Goal: Check status: Check status

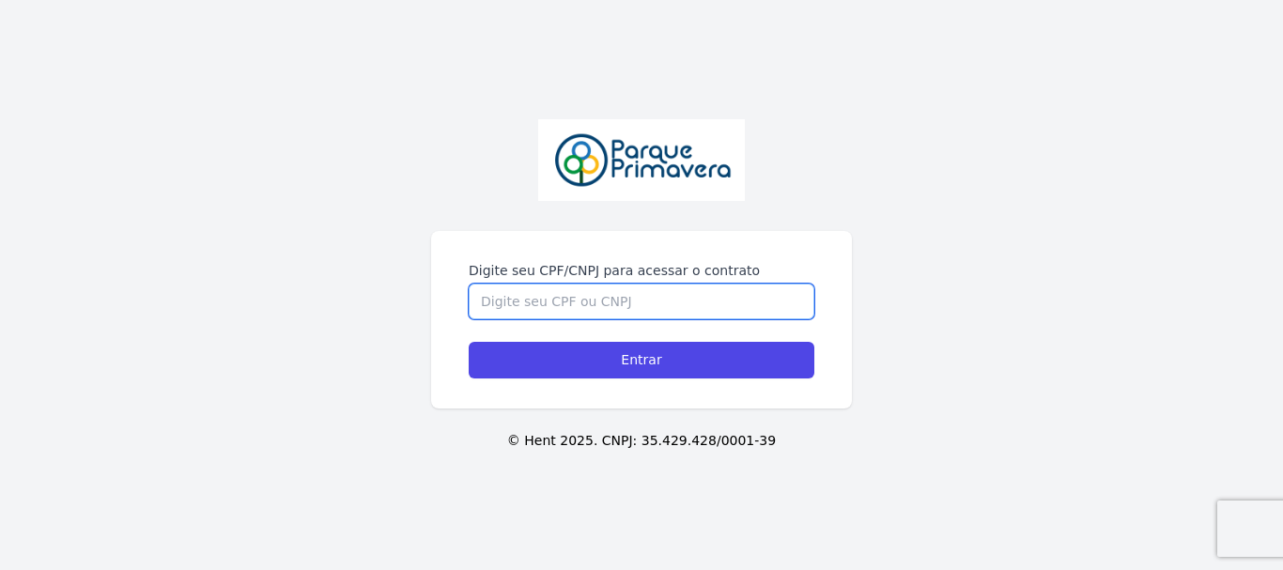
click at [557, 297] on input "Digite seu CPF/CNPJ para acessar o contrato" at bounding box center [642, 302] width 346 height 36
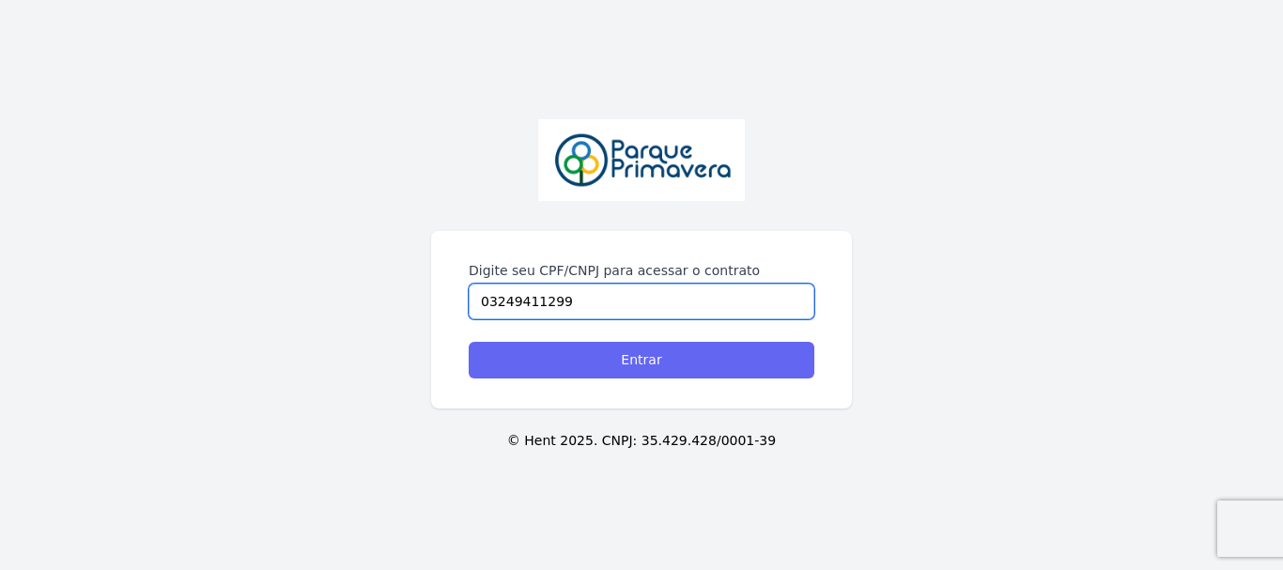
type input "03249411299"
click at [629, 358] on input "Entrar" at bounding box center [642, 360] width 346 height 37
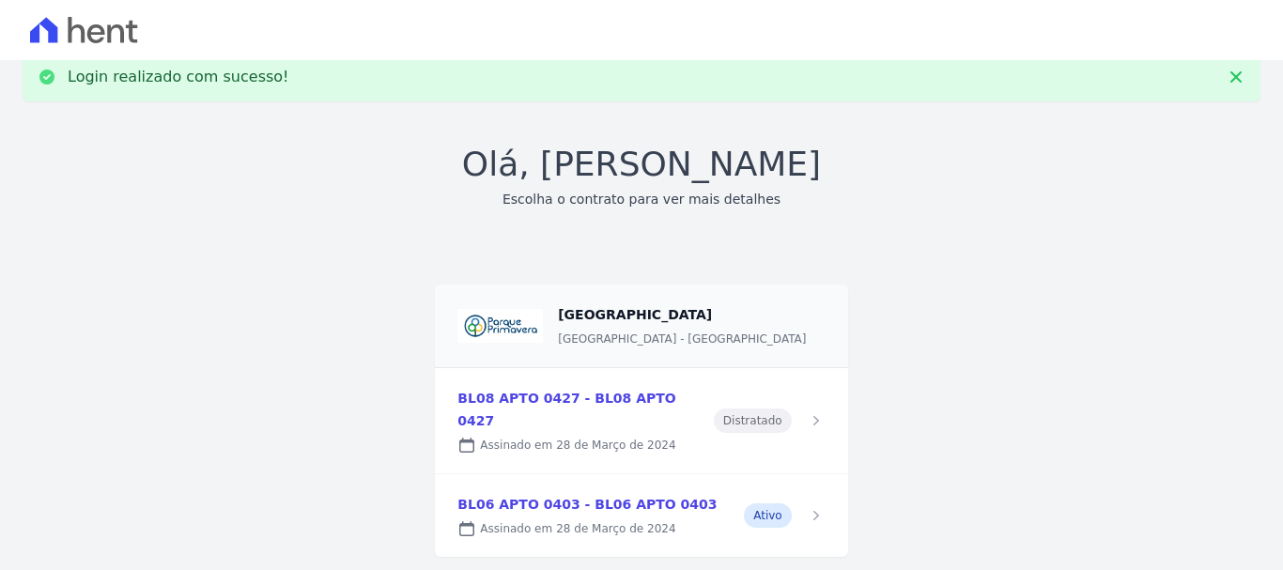
scroll to position [54, 0]
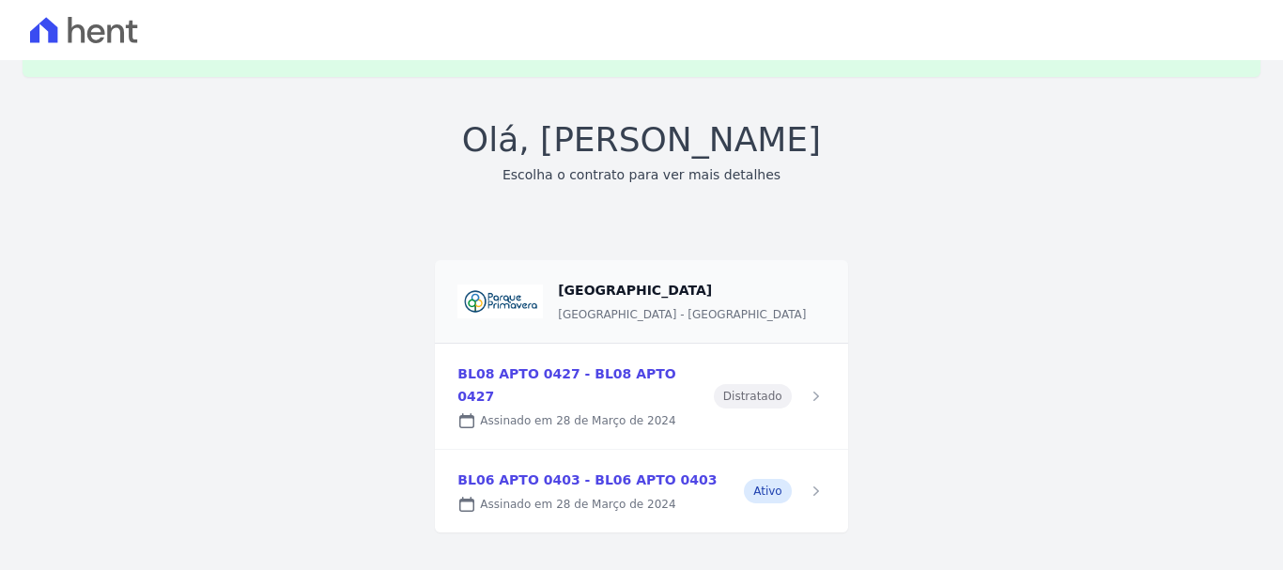
click at [576, 466] on link at bounding box center [641, 491] width 412 height 83
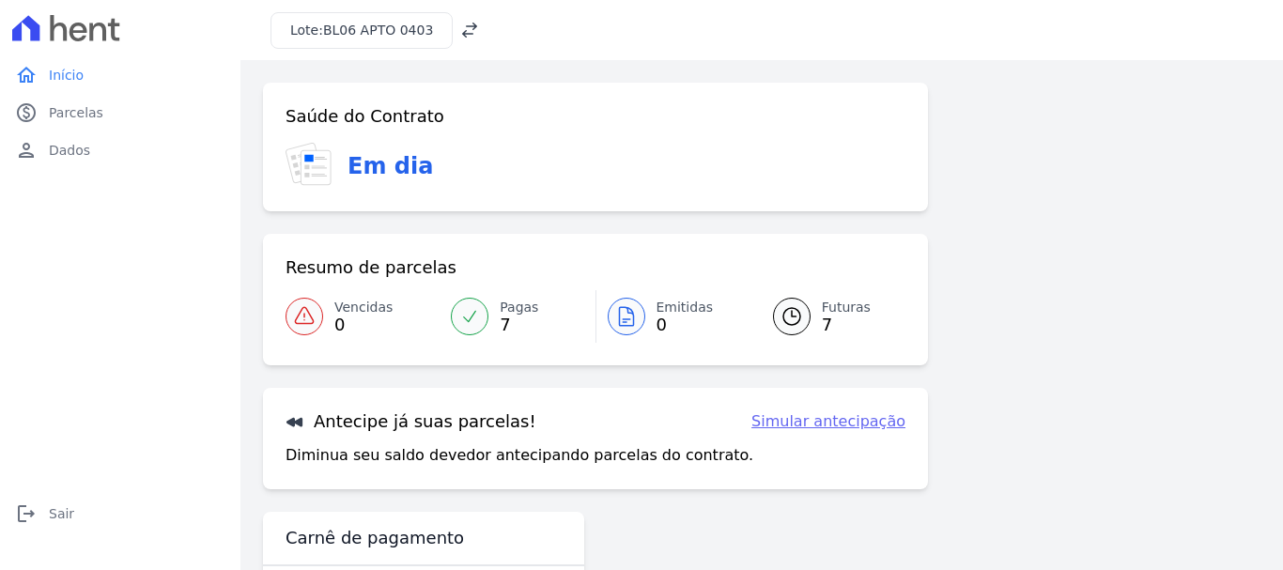
scroll to position [75, 0]
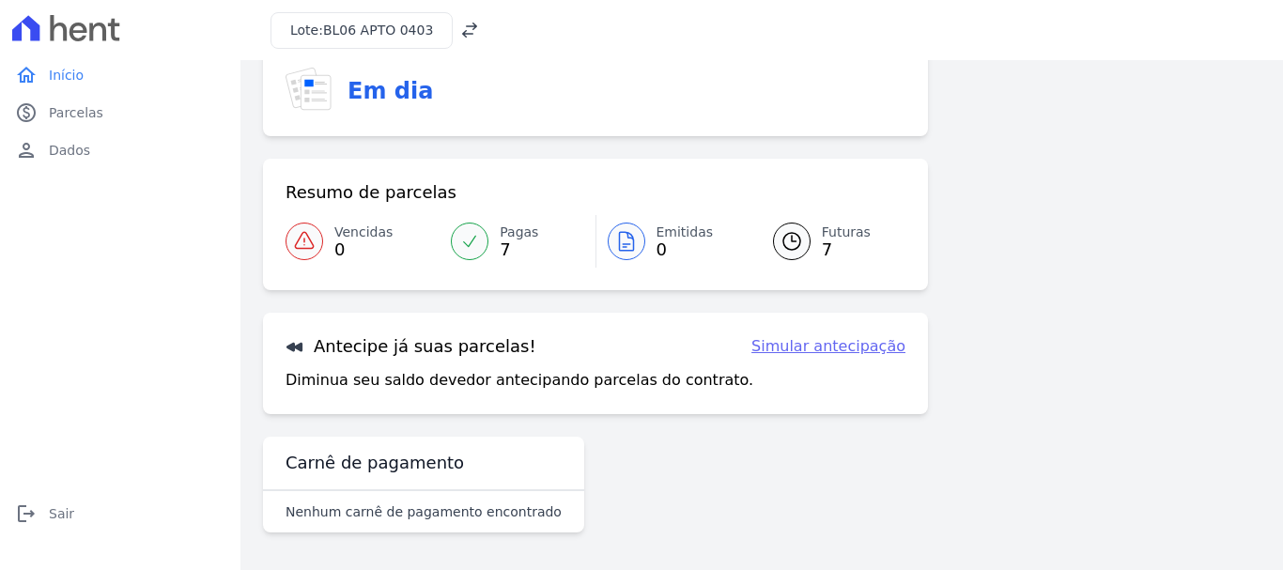
click at [483, 239] on div at bounding box center [470, 242] width 38 height 38
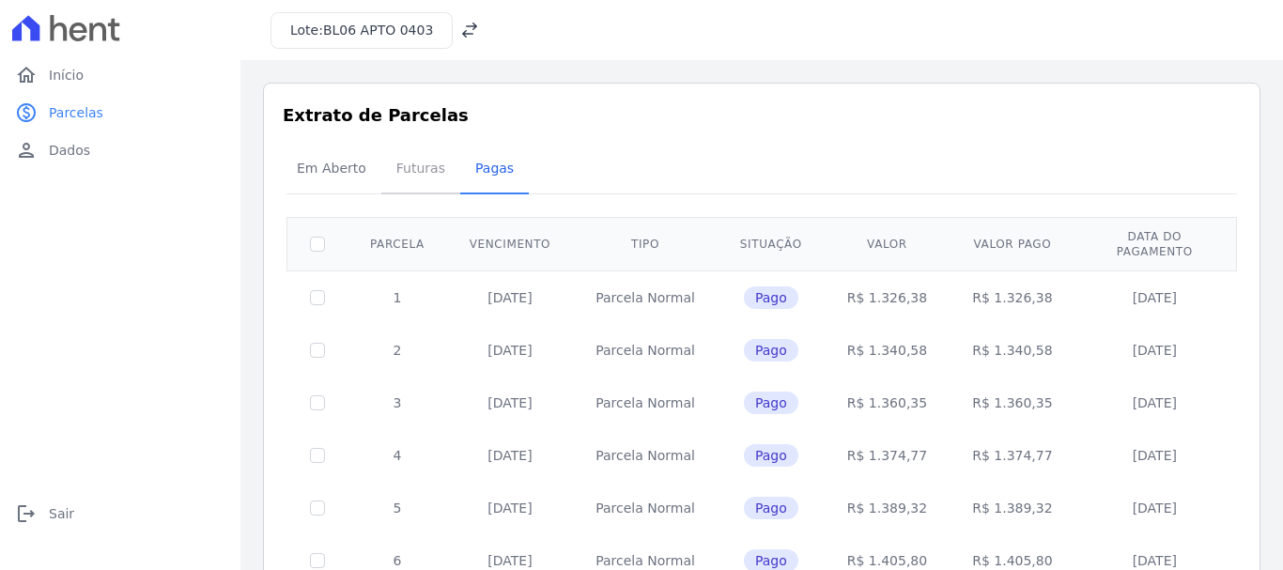
click at [424, 171] on span "Futuras" at bounding box center [420, 168] width 71 height 38
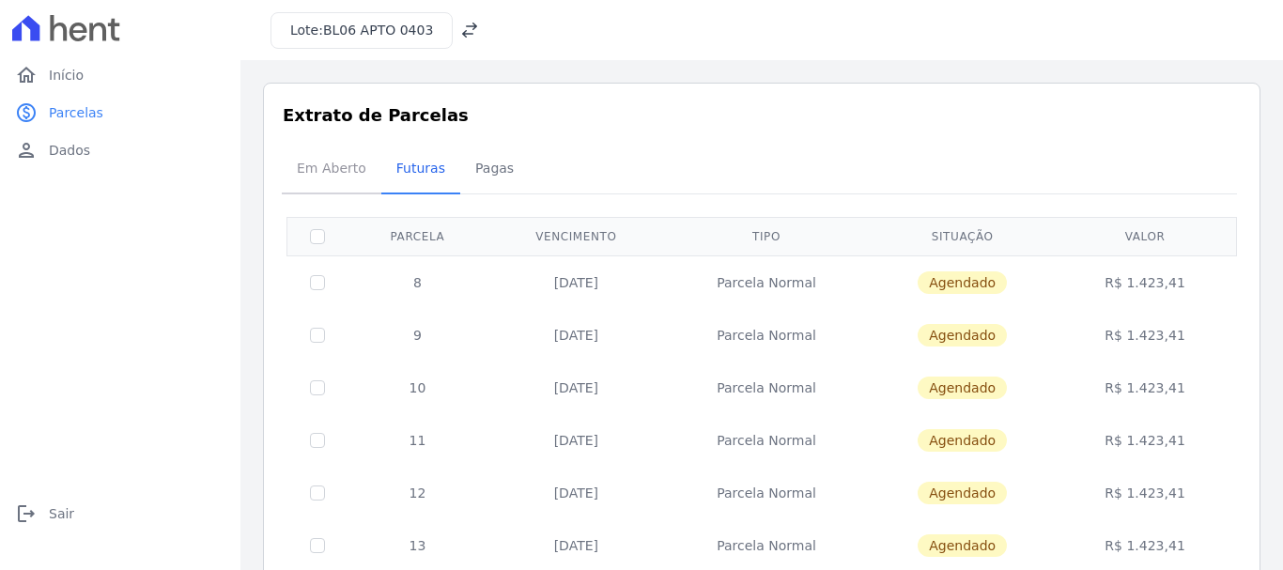
click at [330, 162] on span "Em Aberto" at bounding box center [331, 168] width 92 height 38
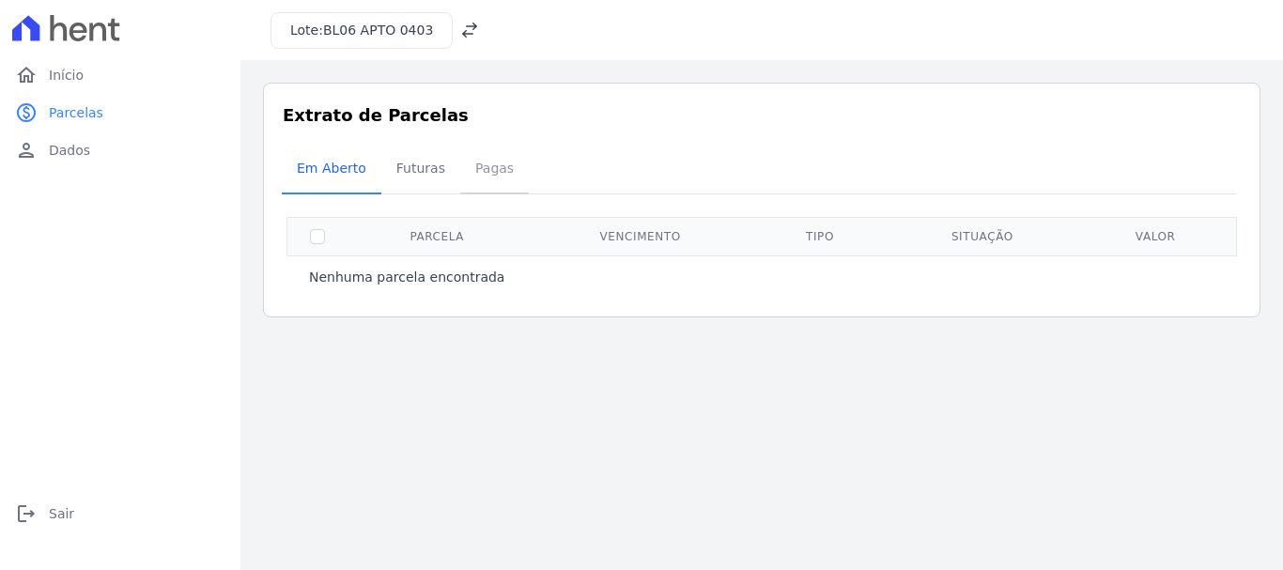
click at [473, 168] on span "Pagas" at bounding box center [494, 168] width 61 height 38
